Goal: Information Seeking & Learning: Learn about a topic

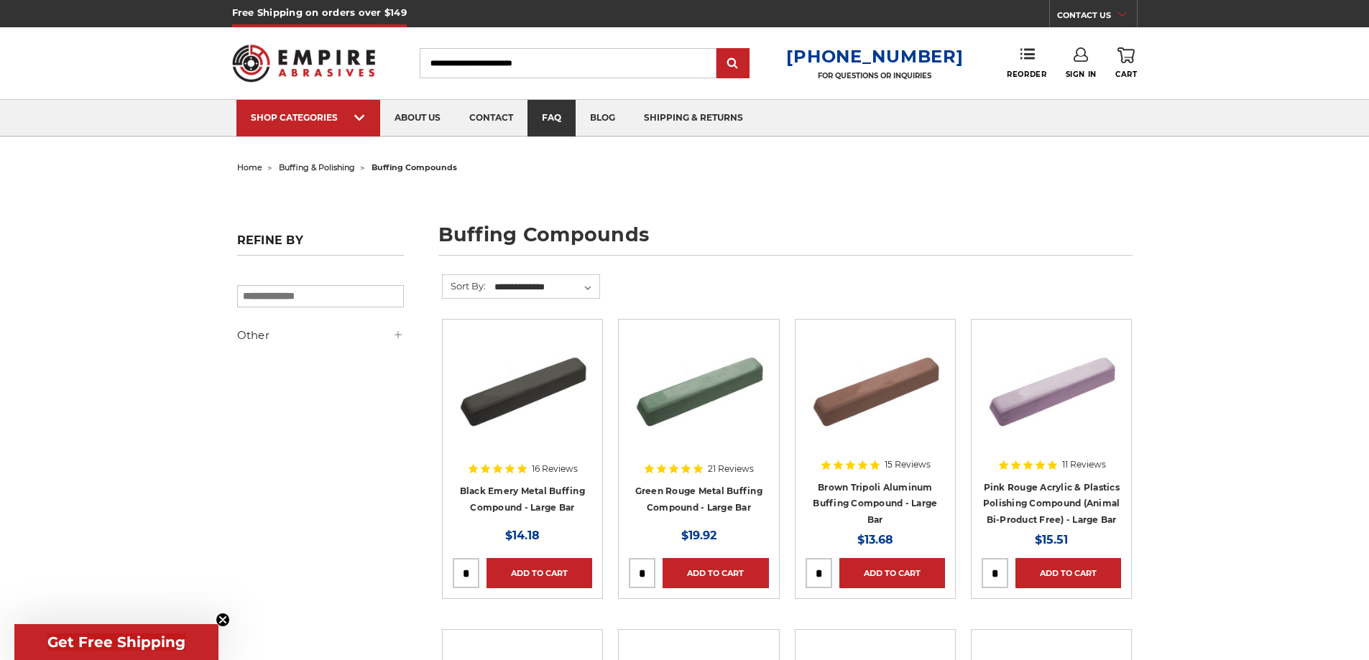
click at [541, 126] on link "faq" at bounding box center [551, 118] width 48 height 37
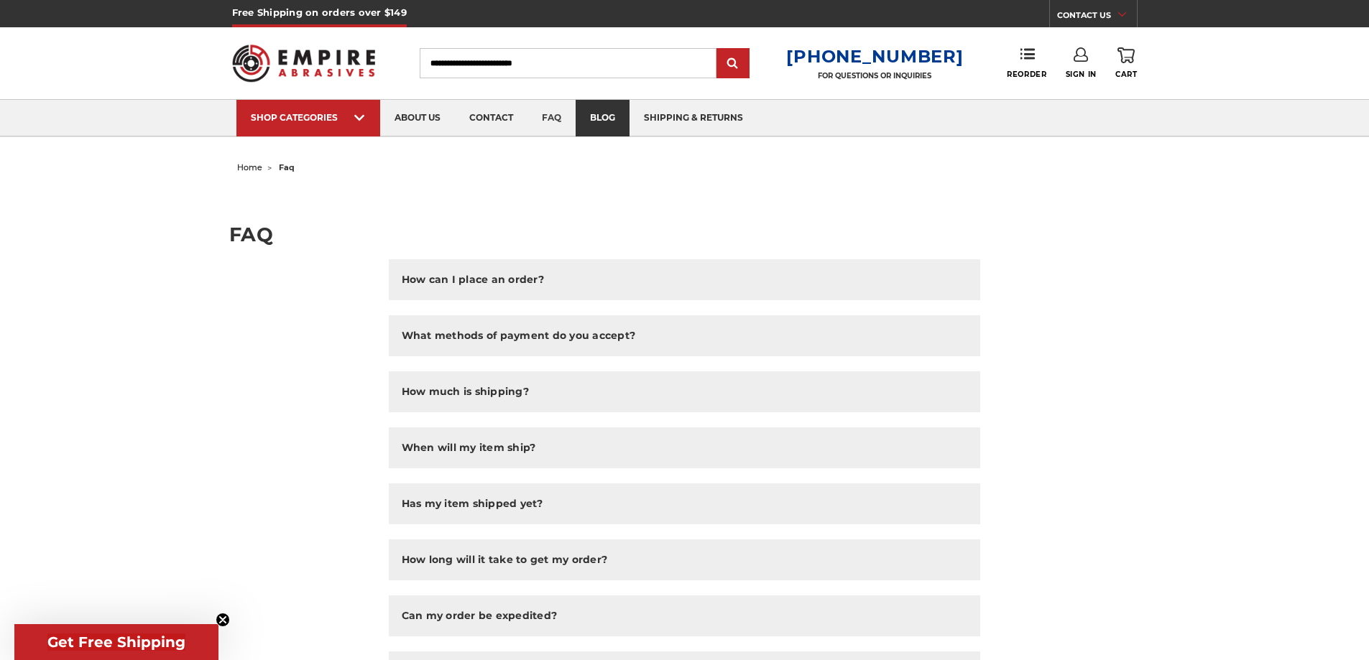
click at [588, 119] on link "blog" at bounding box center [602, 118] width 54 height 37
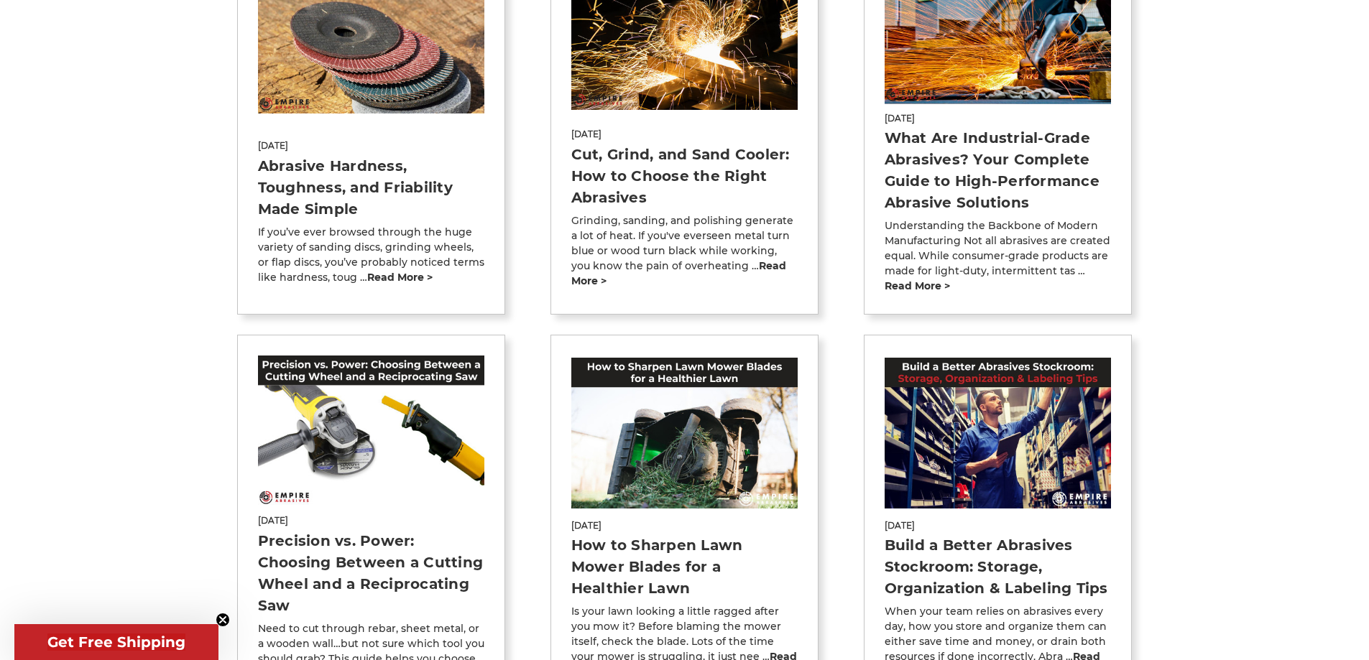
scroll to position [431, 0]
